Goal: Task Accomplishment & Management: Manage account settings

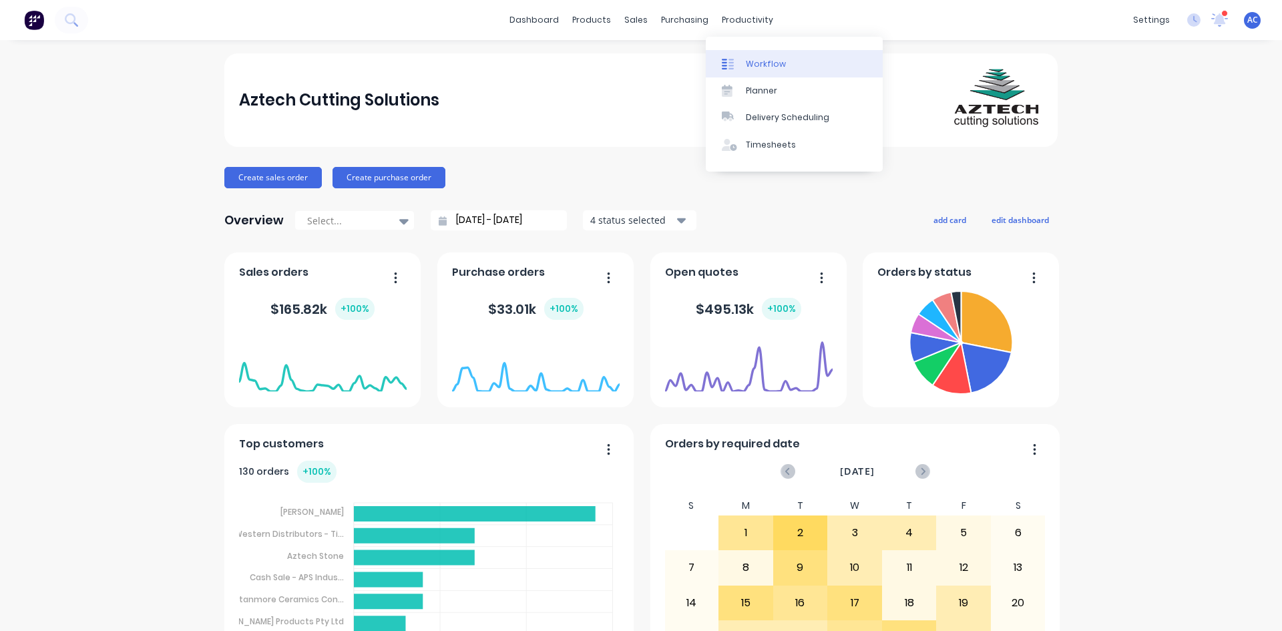
click at [752, 63] on div "Workflow" at bounding box center [766, 64] width 40 height 12
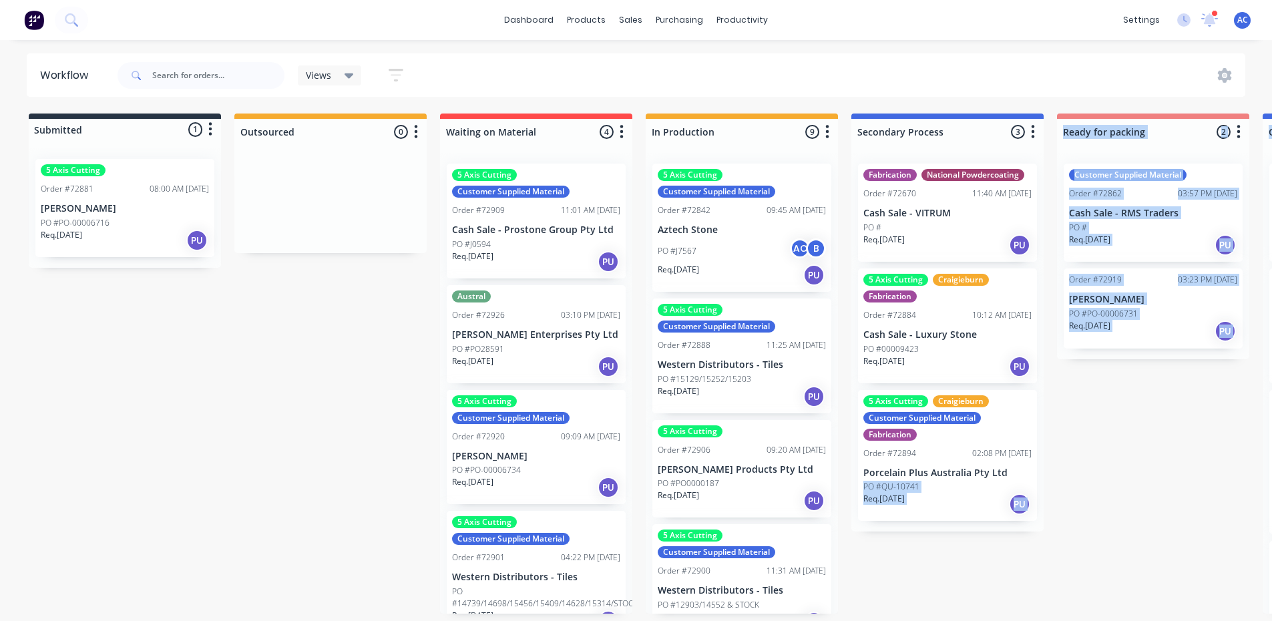
drag, startPoint x: 1168, startPoint y: 465, endPoint x: 1142, endPoint y: 467, distance: 26.1
click at [1142, 467] on div "Submitted 1 Status colour #273444 hex #273444 Save Cancel Summaries Total order…" at bounding box center [1200, 364] width 2421 height 500
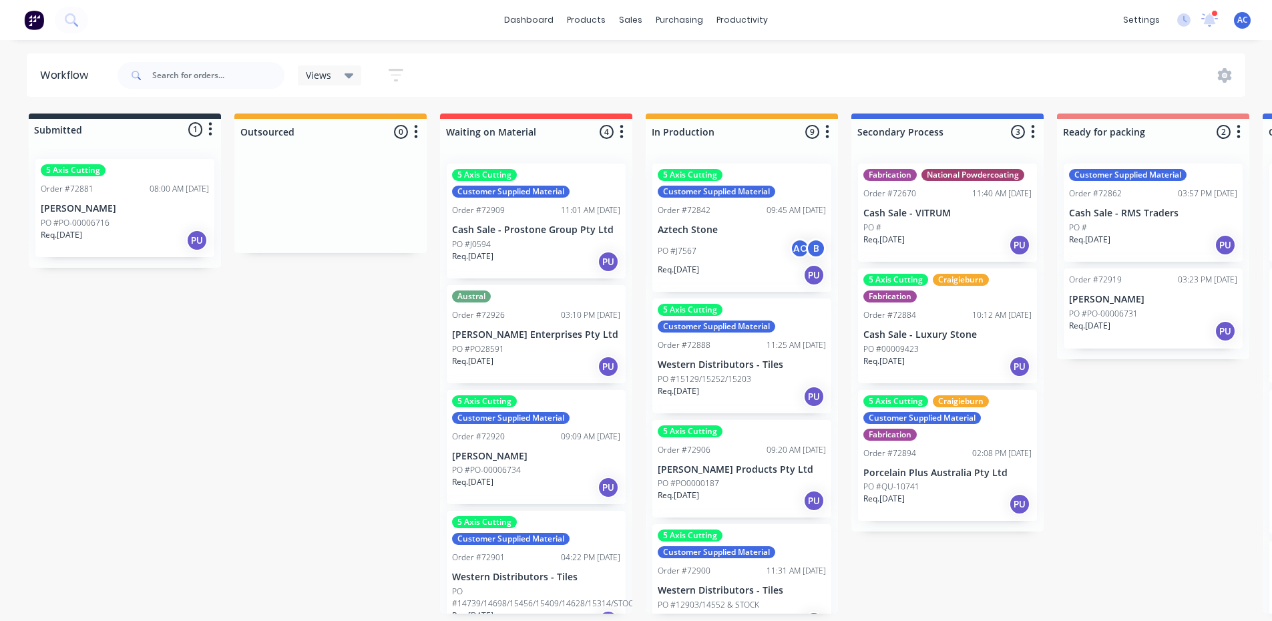
click at [1175, 488] on div "Submitted 1 Status colour #273444 hex #273444 Save Cancel Summaries Total order…" at bounding box center [1200, 364] width 2421 height 500
click at [729, 258] on div "PO #J7567 AC B" at bounding box center [742, 250] width 168 height 25
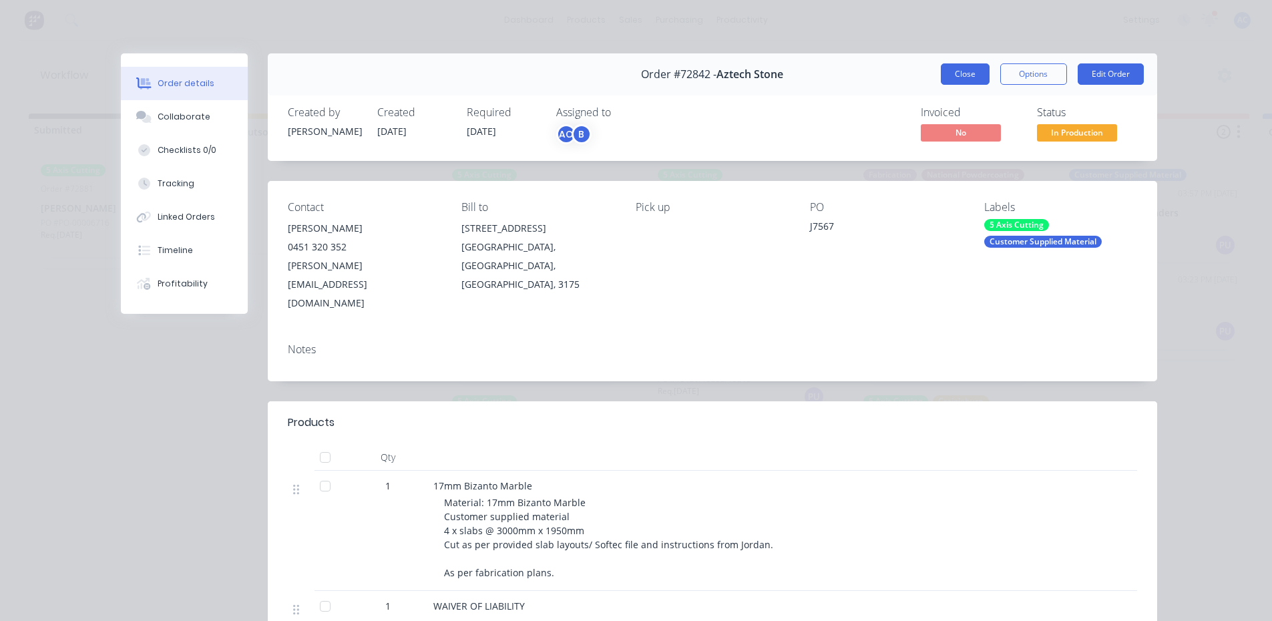
click at [952, 77] on button "Close" at bounding box center [965, 73] width 49 height 21
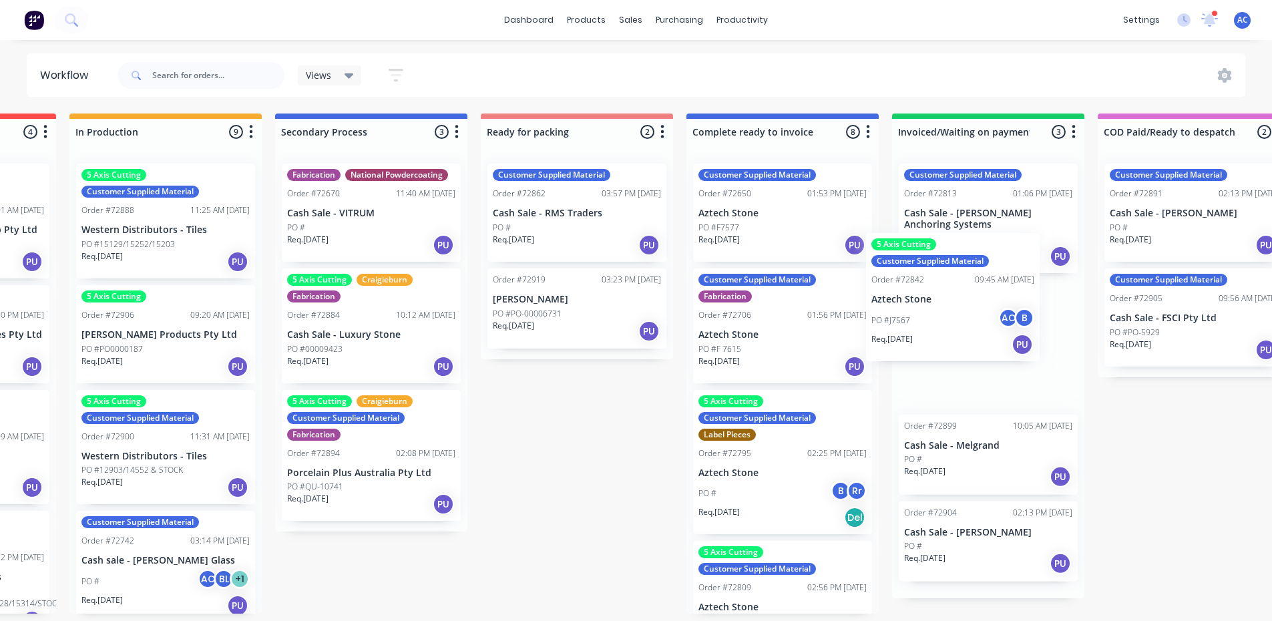
scroll to position [3, 579]
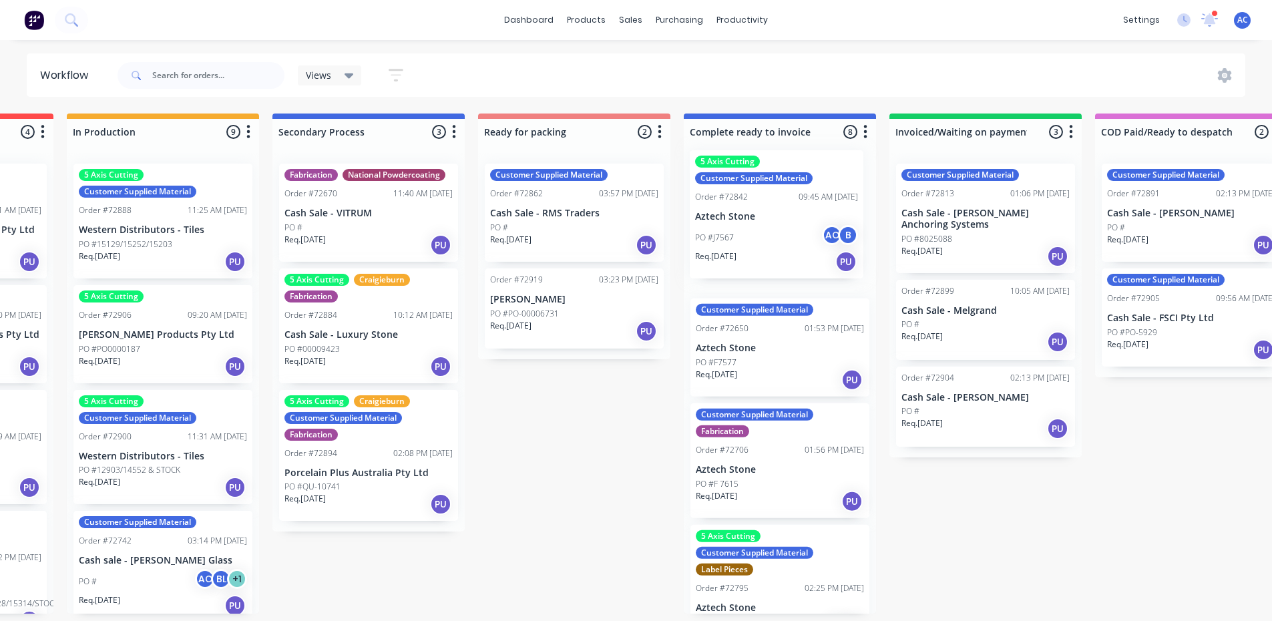
drag, startPoint x: 751, startPoint y: 240, endPoint x: 791, endPoint y: 229, distance: 42.1
click at [791, 229] on div "Submitted 1 Status colour #273444 hex #273444 Save Cancel Summaries Total order…" at bounding box center [621, 364] width 2421 height 500
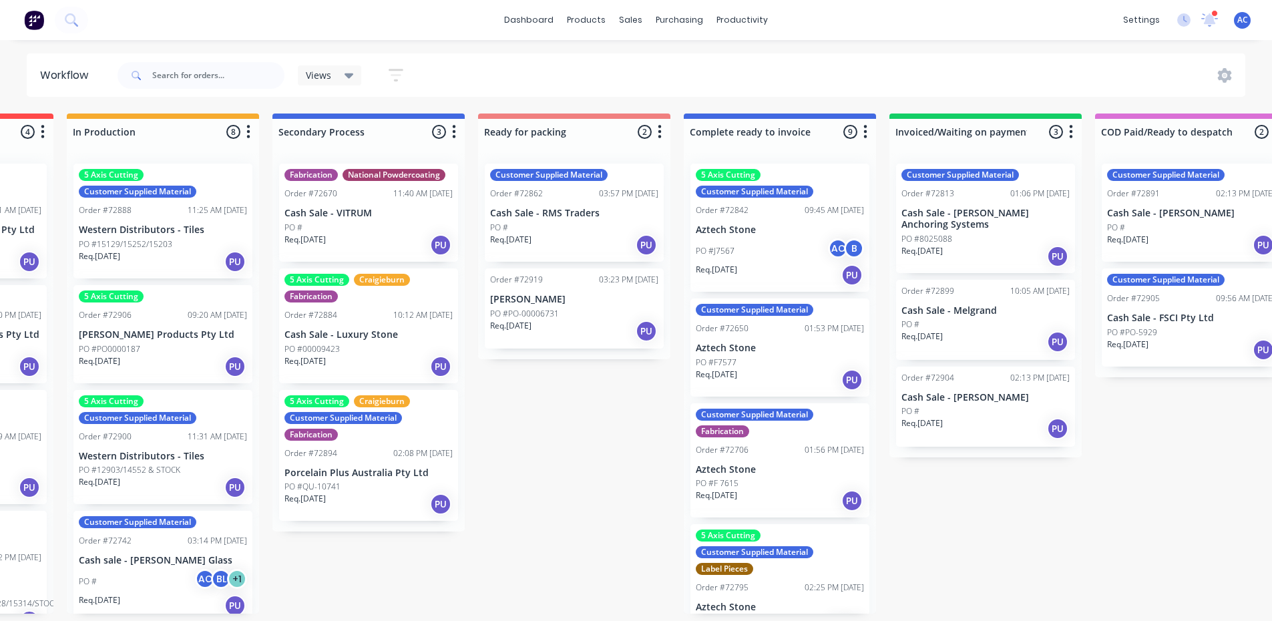
click at [741, 180] on div "5 Axis Cutting Customer Supplied Material" at bounding box center [780, 183] width 168 height 29
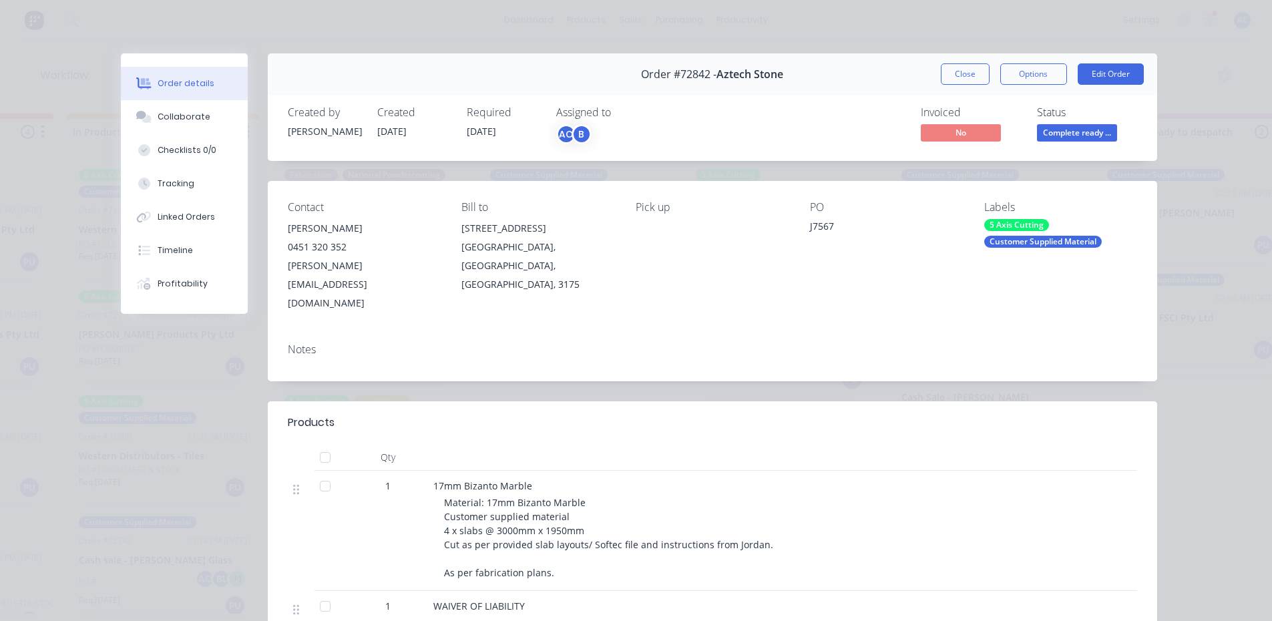
click at [1025, 226] on div "5 Axis Cutting" at bounding box center [1016, 225] width 65 height 12
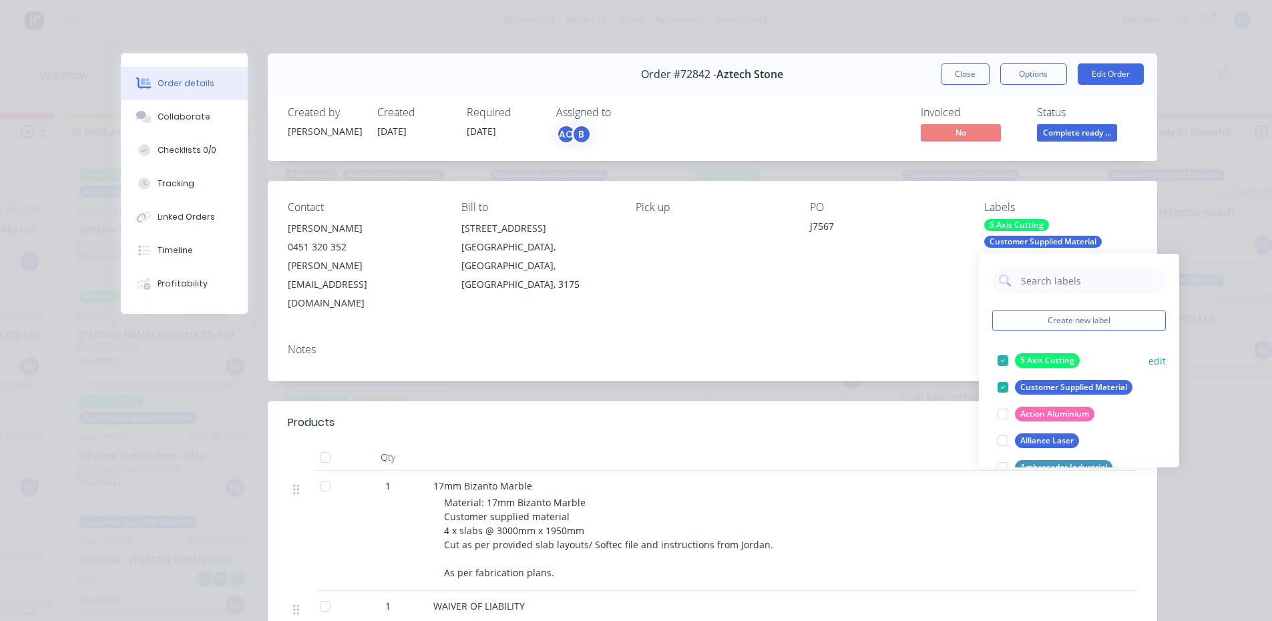
click at [1001, 363] on div at bounding box center [1003, 360] width 27 height 27
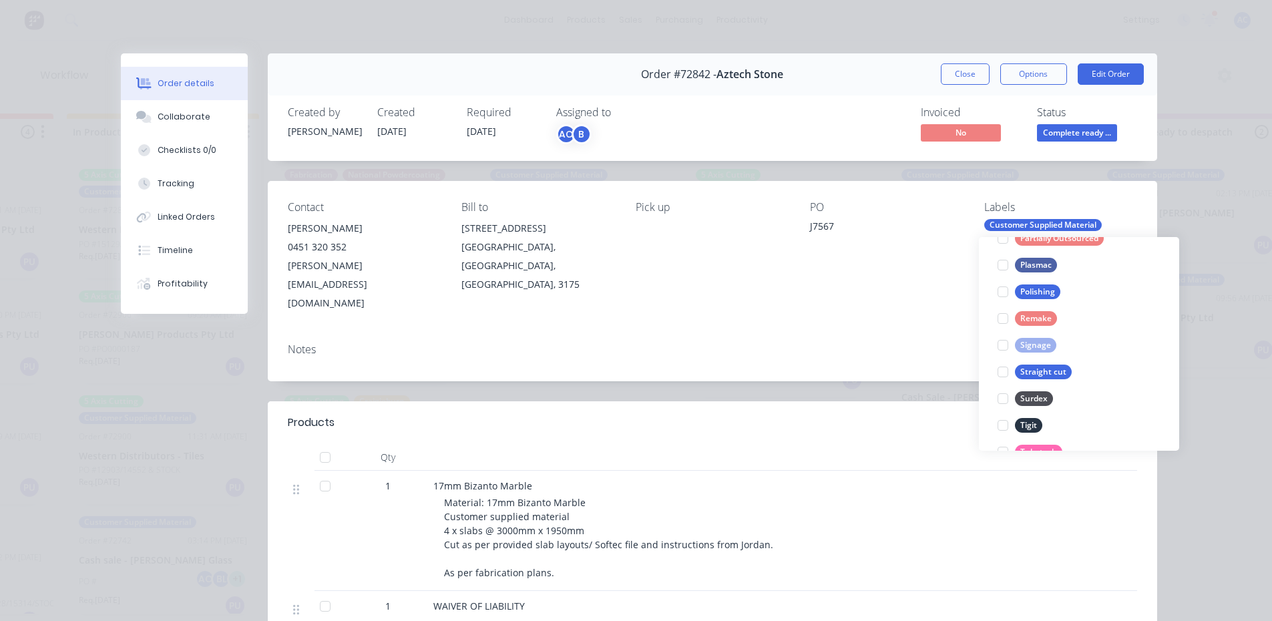
scroll to position [801, 0]
click at [1005, 371] on div at bounding box center [1003, 370] width 27 height 27
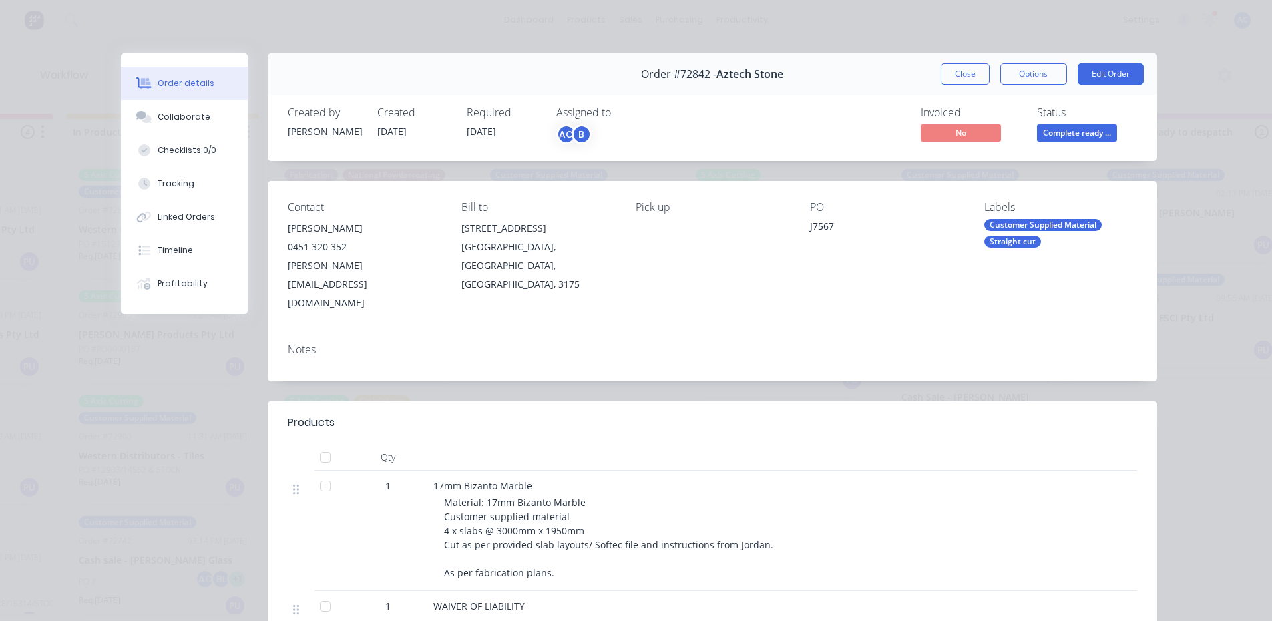
click at [924, 285] on div "Contact [PERSON_NAME] [PHONE_NUMBER] [PERSON_NAME][EMAIL_ADDRESS][DOMAIN_NAME] …" at bounding box center [713, 257] width 890 height 152
click at [959, 75] on button "Close" at bounding box center [965, 73] width 49 height 21
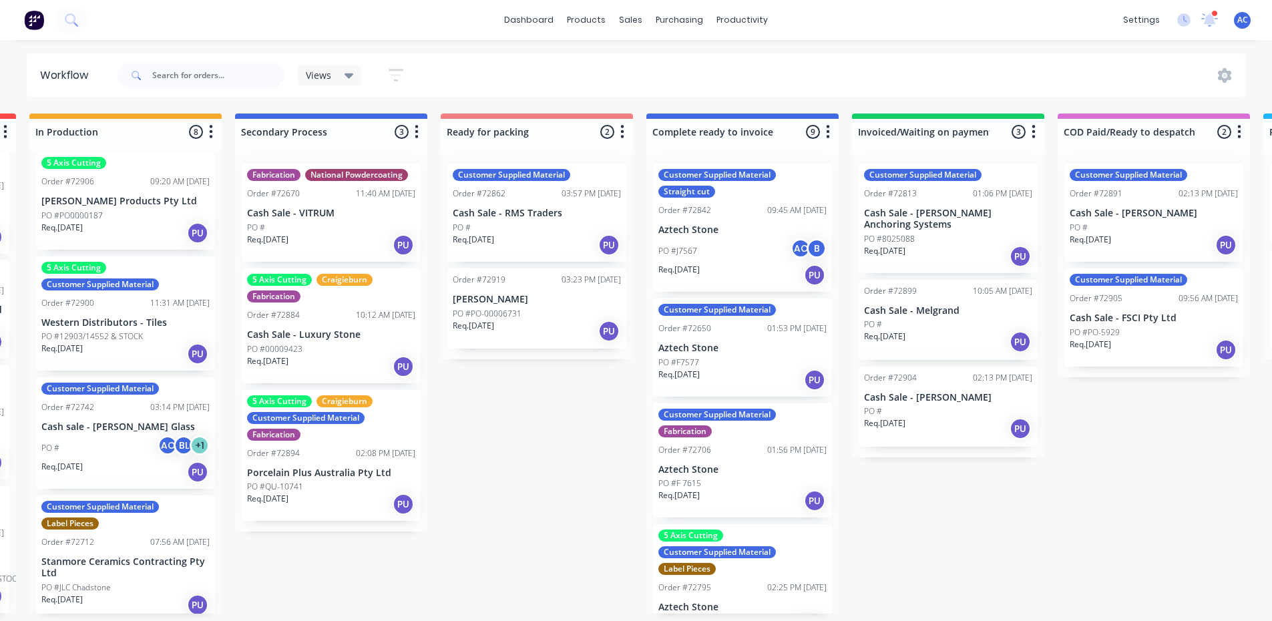
click at [739, 357] on div "PO #F7577" at bounding box center [743, 363] width 168 height 12
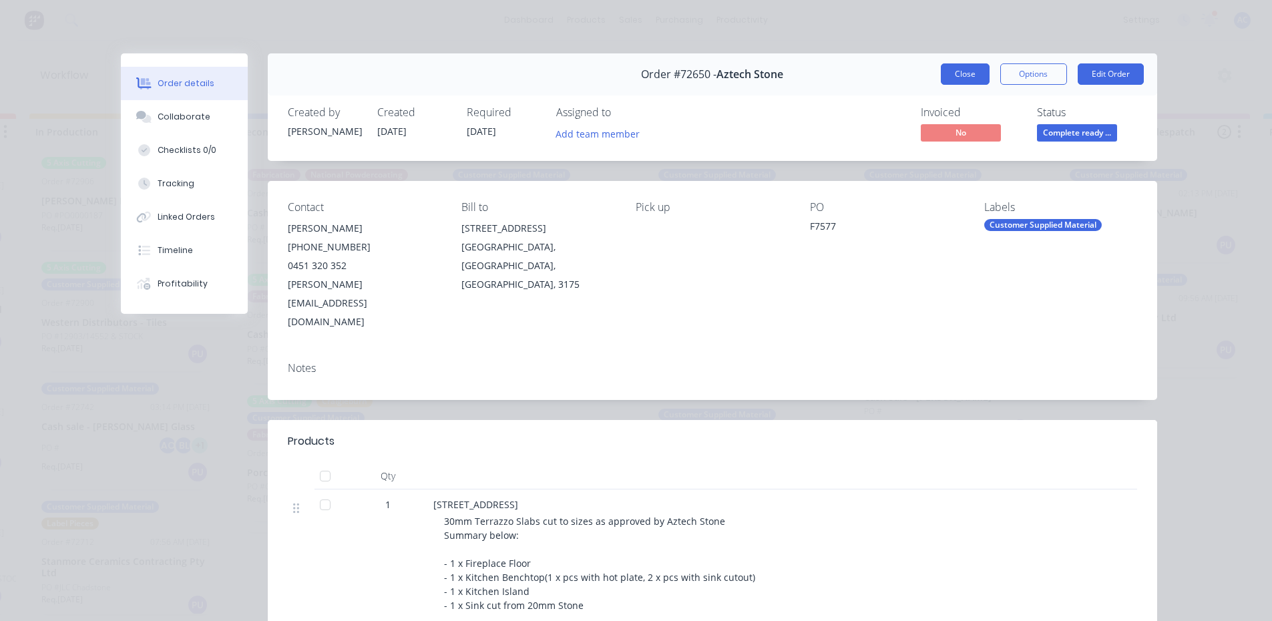
click at [949, 76] on button "Close" at bounding box center [965, 73] width 49 height 21
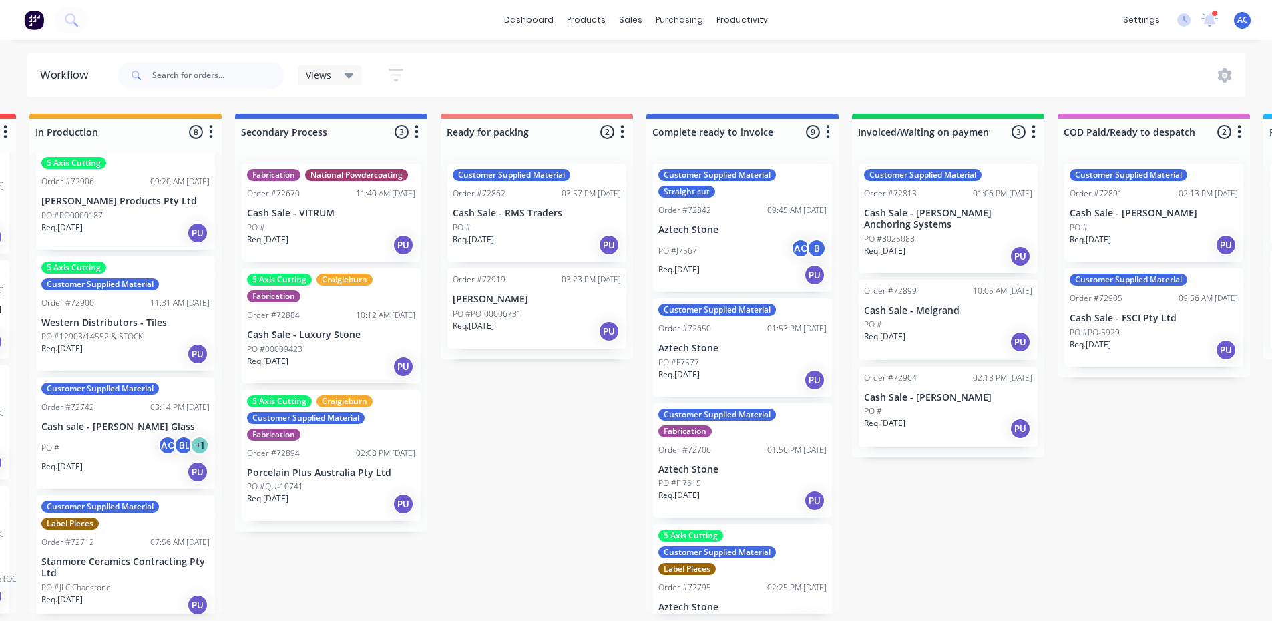
scroll to position [0, 616]
click at [762, 336] on div "Customer Supplied Material Order #72650 01:53 PM [DATE] Aztech Stone PO #F7577 …" at bounding box center [742, 348] width 179 height 98
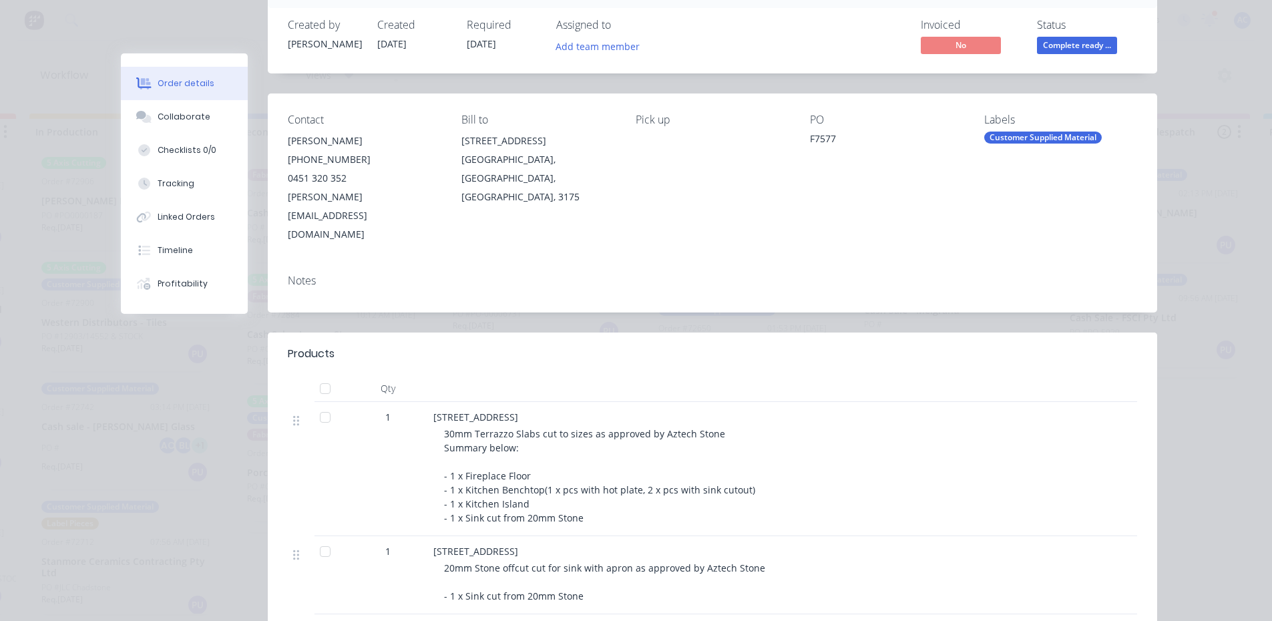
scroll to position [0, 0]
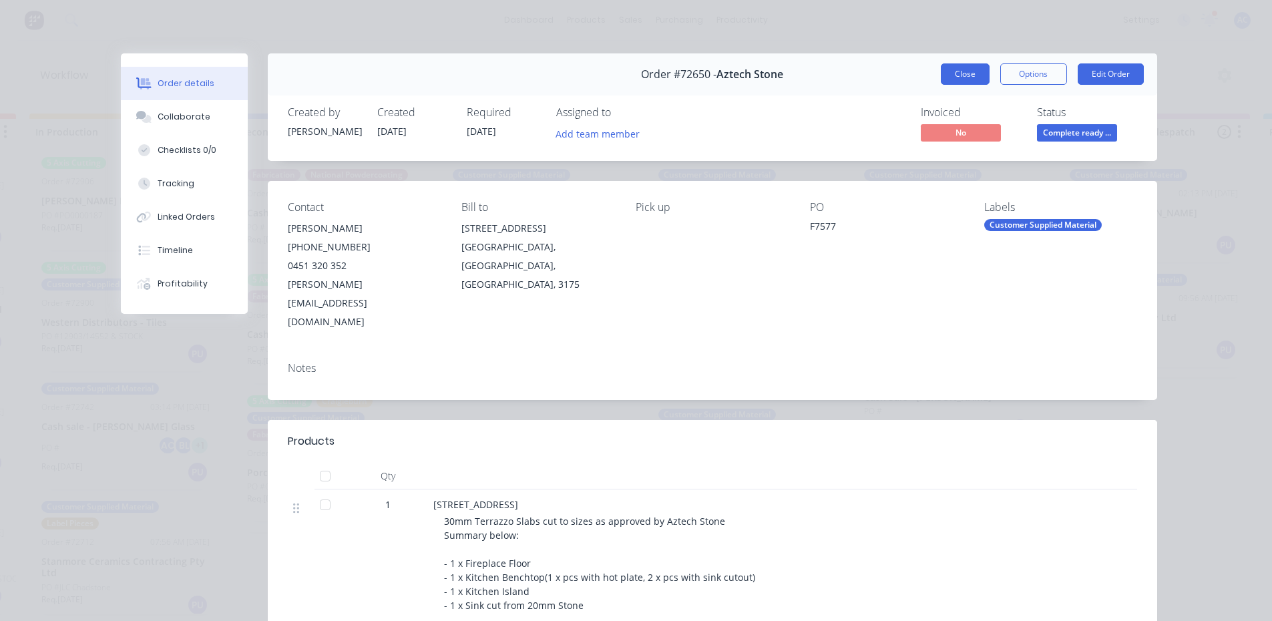
click at [970, 72] on button "Close" at bounding box center [965, 73] width 49 height 21
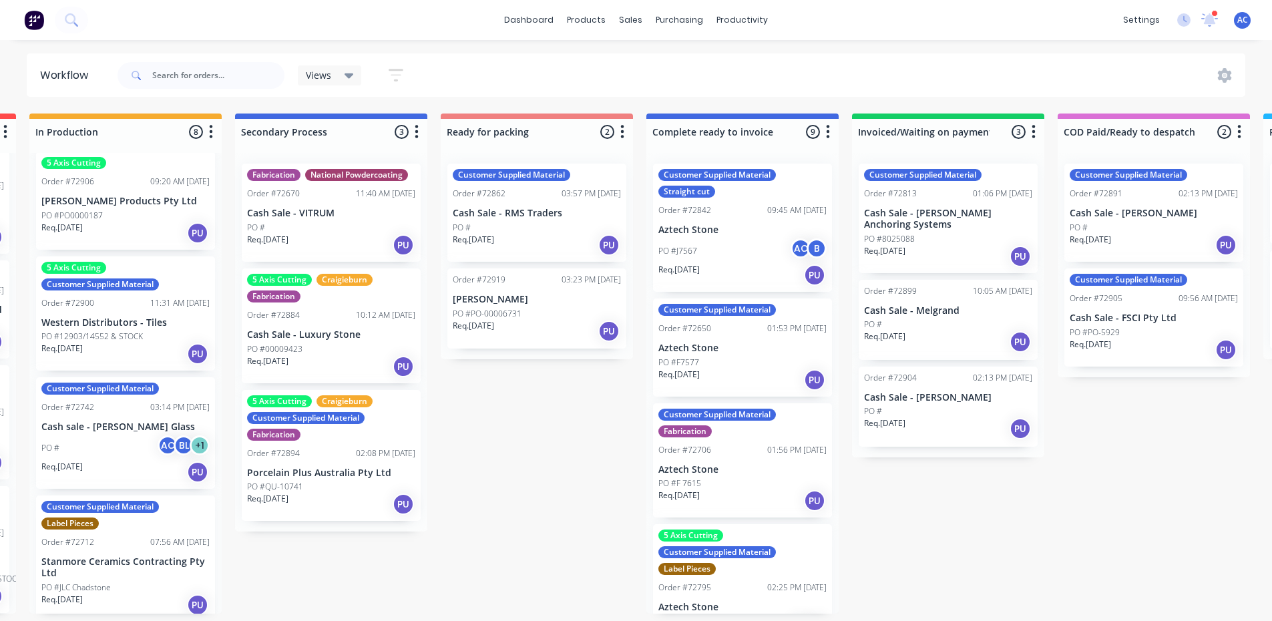
click at [773, 435] on div "Customer Supplied Material Fabrication" at bounding box center [743, 423] width 168 height 29
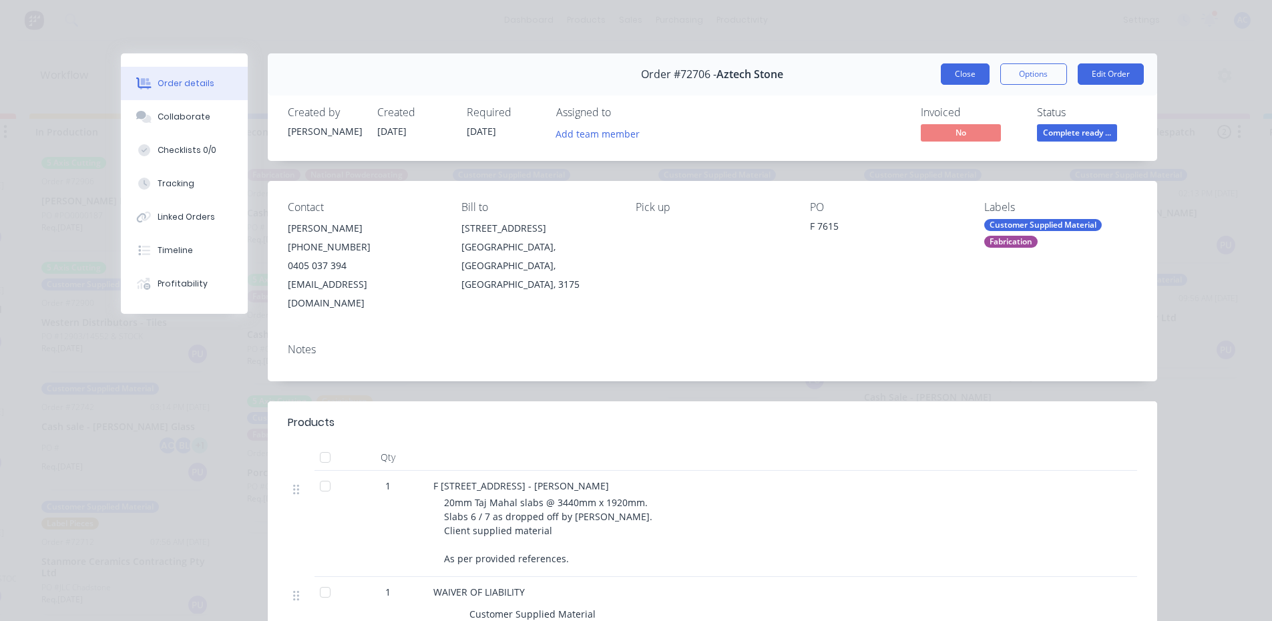
click at [965, 71] on button "Close" at bounding box center [965, 73] width 49 height 21
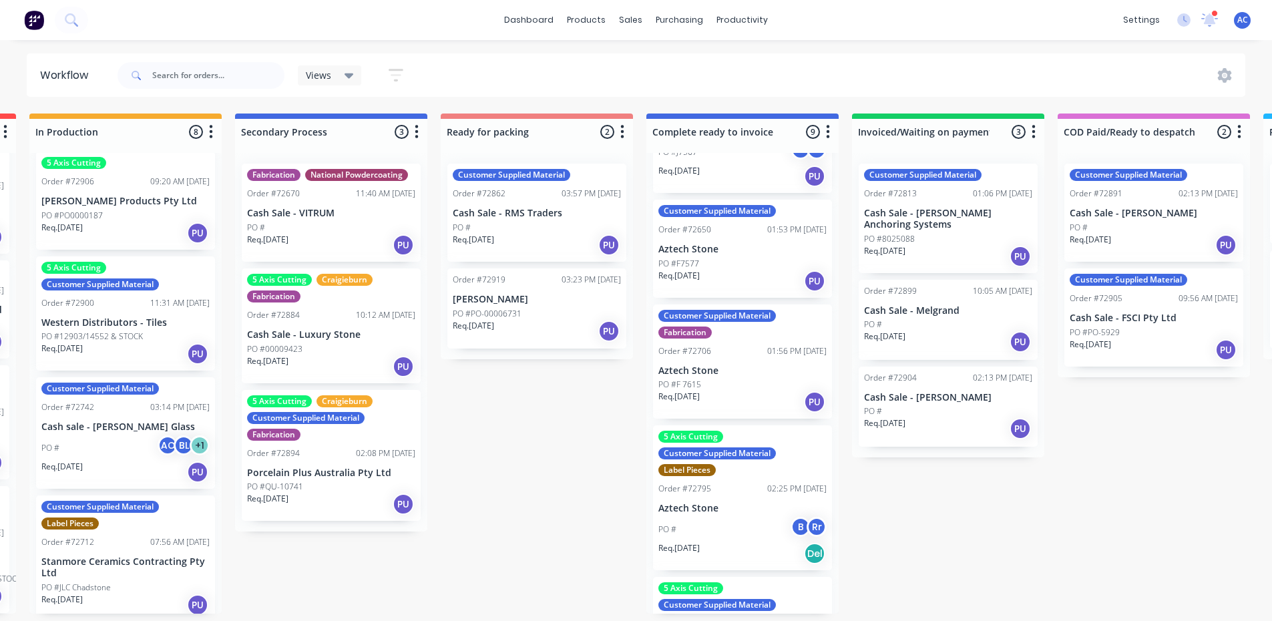
scroll to position [134, 0]
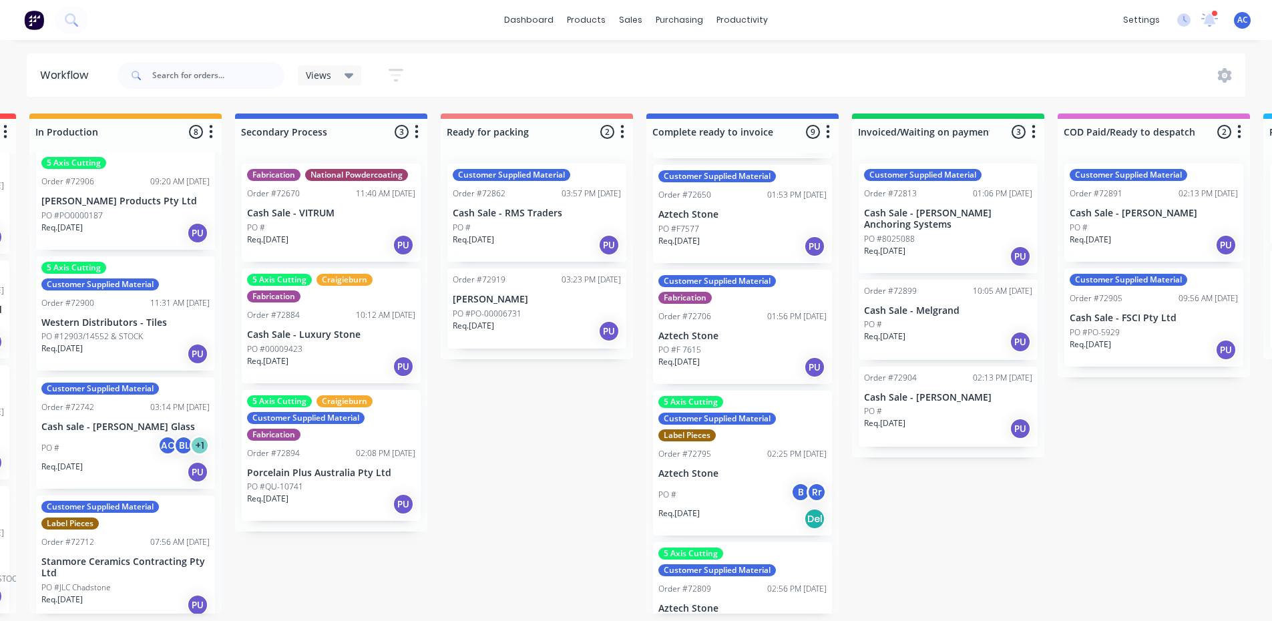
click at [731, 458] on div "Order #72795 02:25 PM [DATE]" at bounding box center [743, 454] width 168 height 12
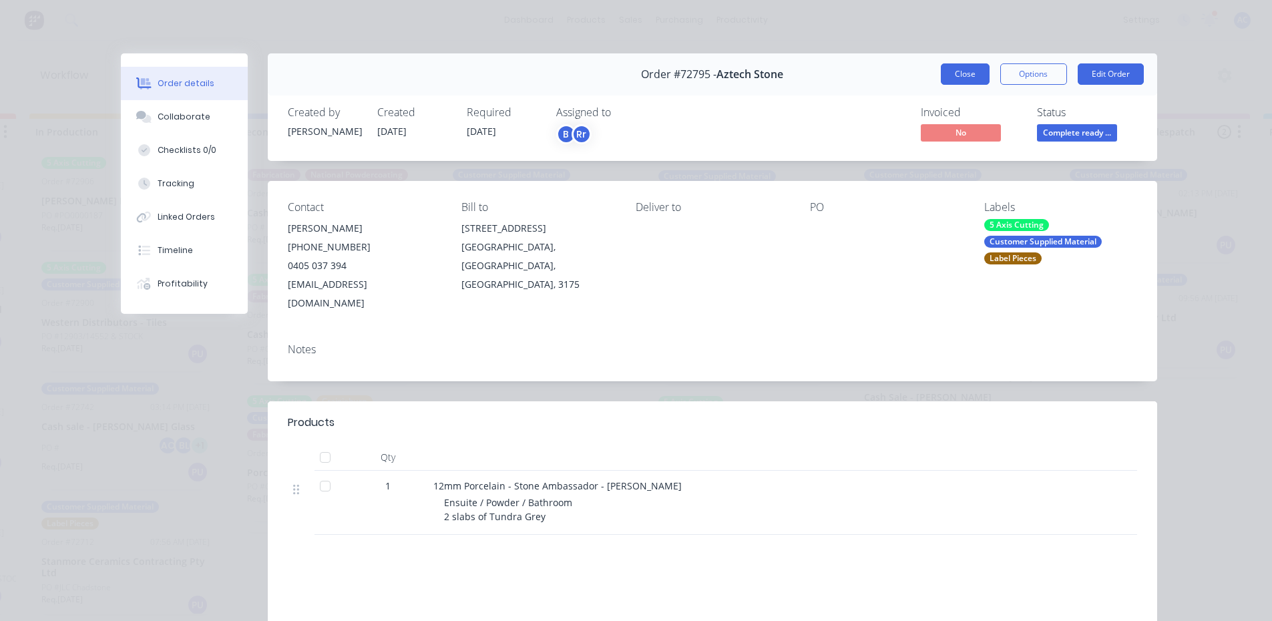
click at [956, 66] on button "Close" at bounding box center [965, 73] width 49 height 21
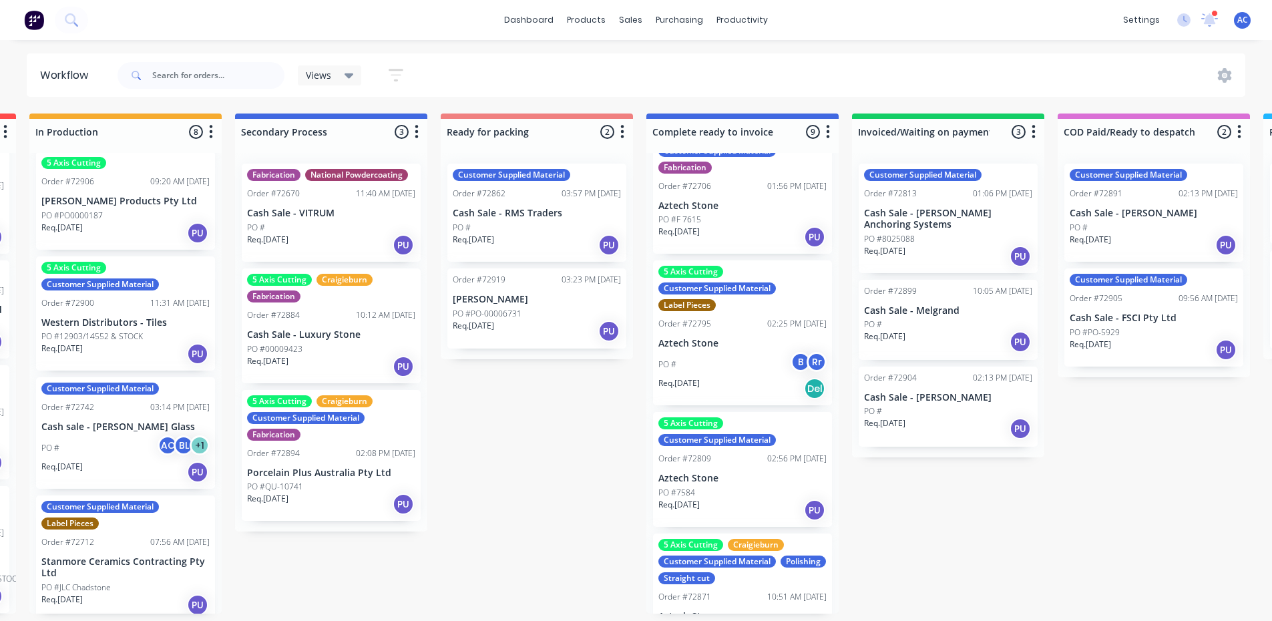
scroll to position [267, 0]
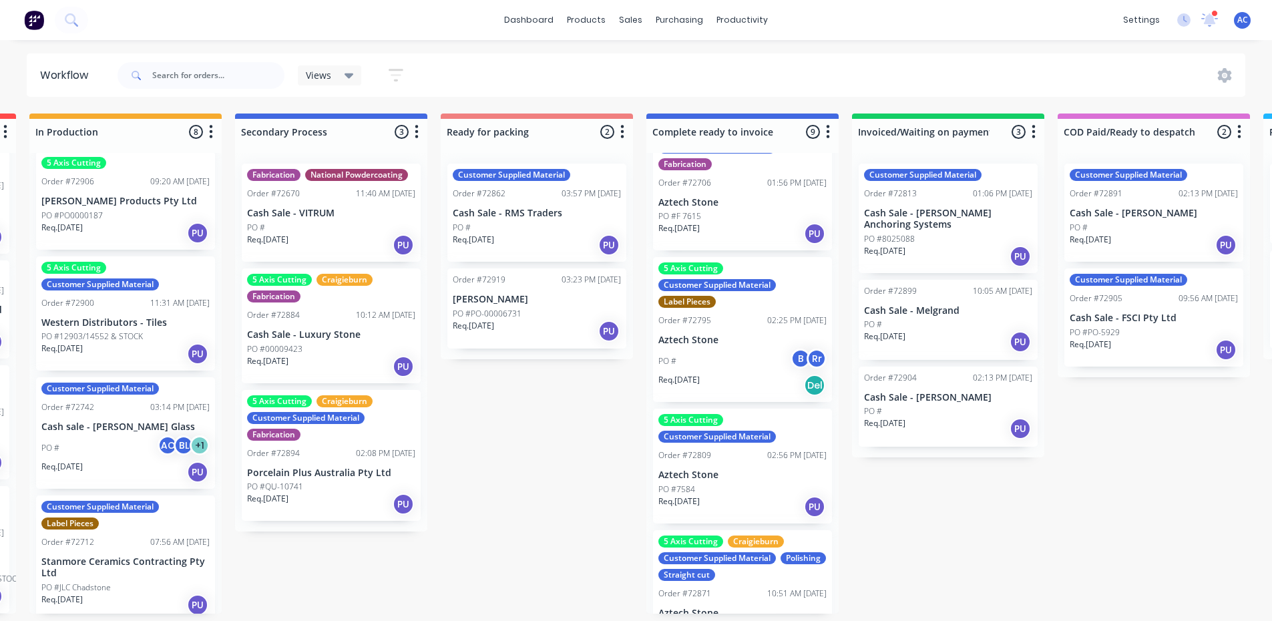
click at [750, 479] on p "Aztech Stone" at bounding box center [743, 475] width 168 height 11
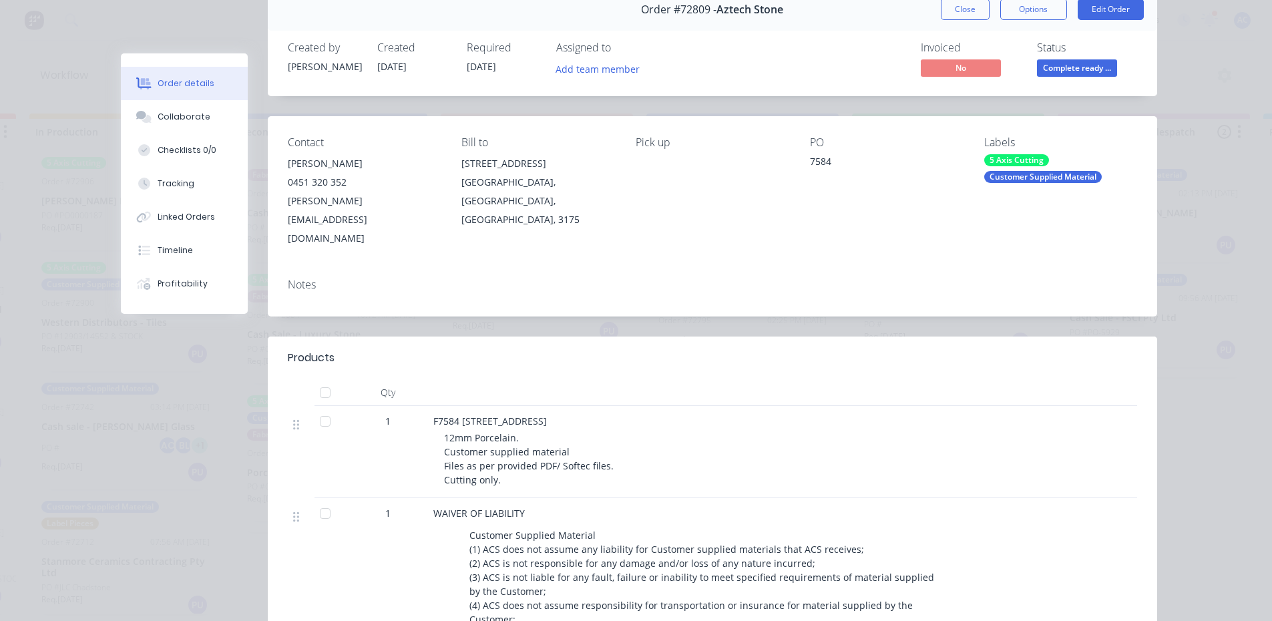
scroll to position [67, 0]
click at [958, 3] on button "Close" at bounding box center [965, 7] width 49 height 21
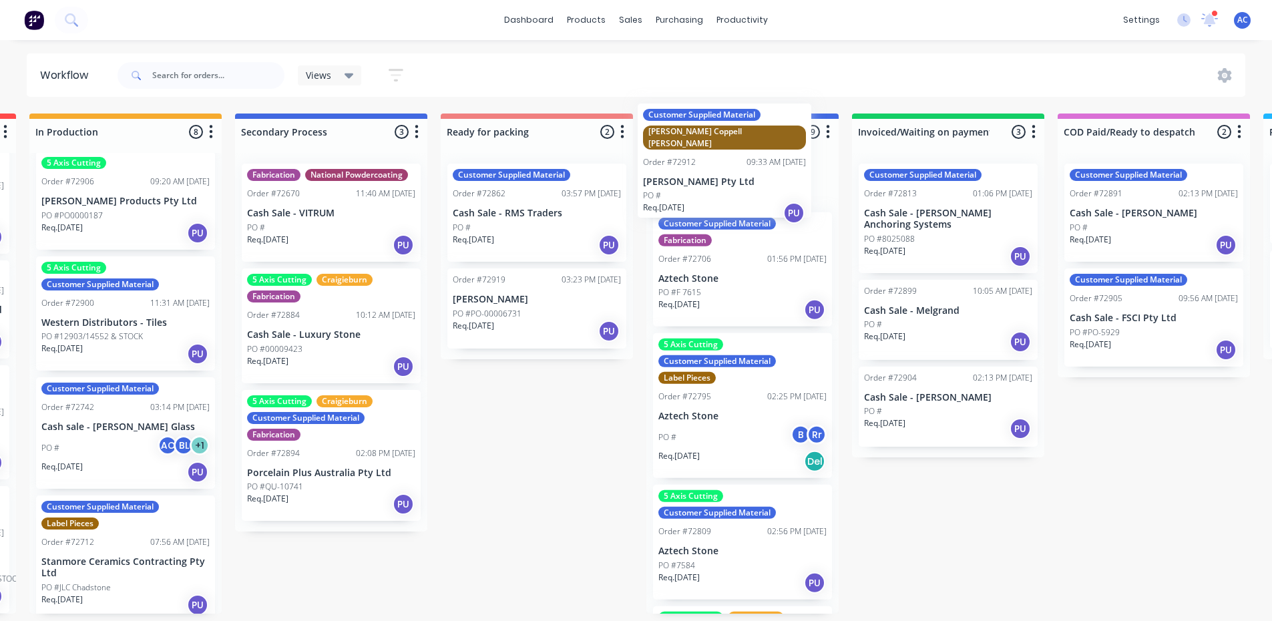
scroll to position [0, 0]
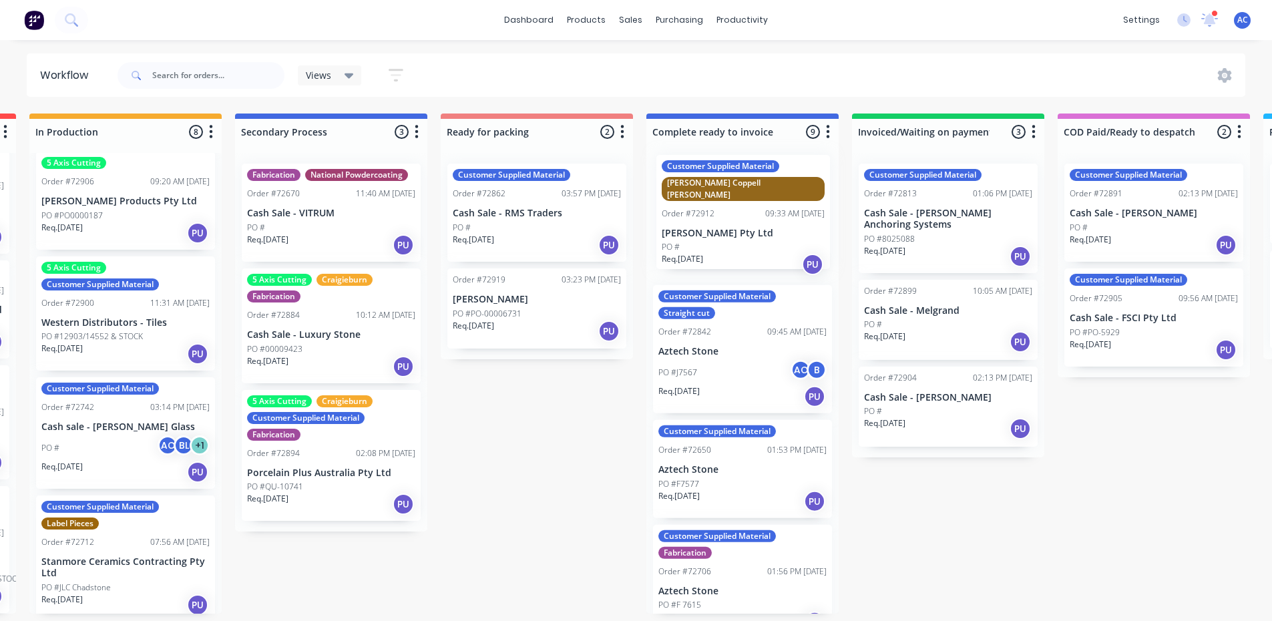
drag, startPoint x: 744, startPoint y: 433, endPoint x: 747, endPoint y: 192, distance: 241.1
click at [747, 192] on div "Customer Supplied Material Straight cut Order #72842 09:45 AM [DATE] Aztech Sto…" at bounding box center [742, 383] width 192 height 461
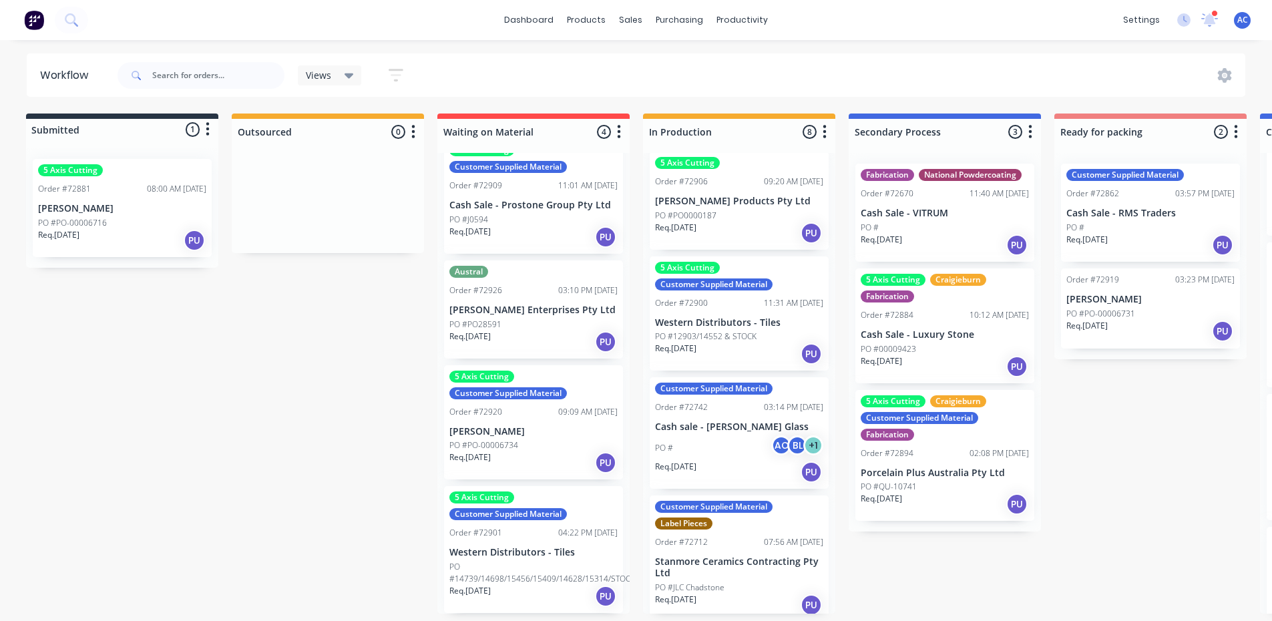
scroll to position [3, 0]
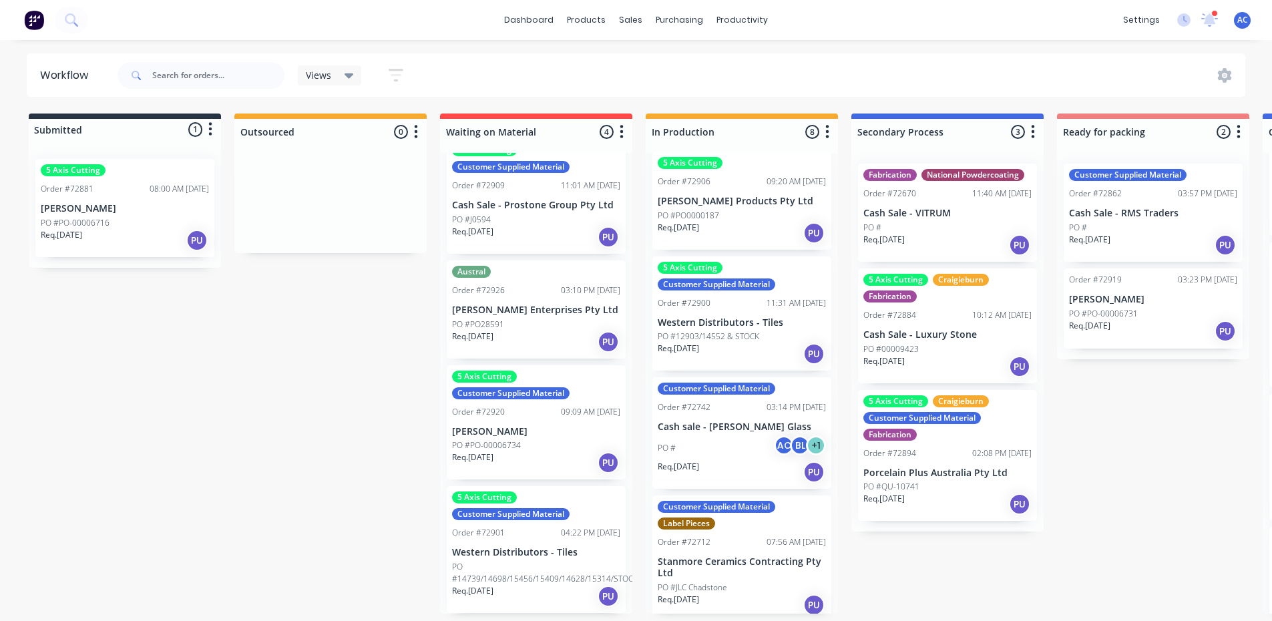
click at [1081, 566] on div "Submitted 1 Status colour #273444 hex #273444 Save Cancel Summaries Total order…" at bounding box center [1200, 364] width 2421 height 500
